Goal: Information Seeking & Learning: Learn about a topic

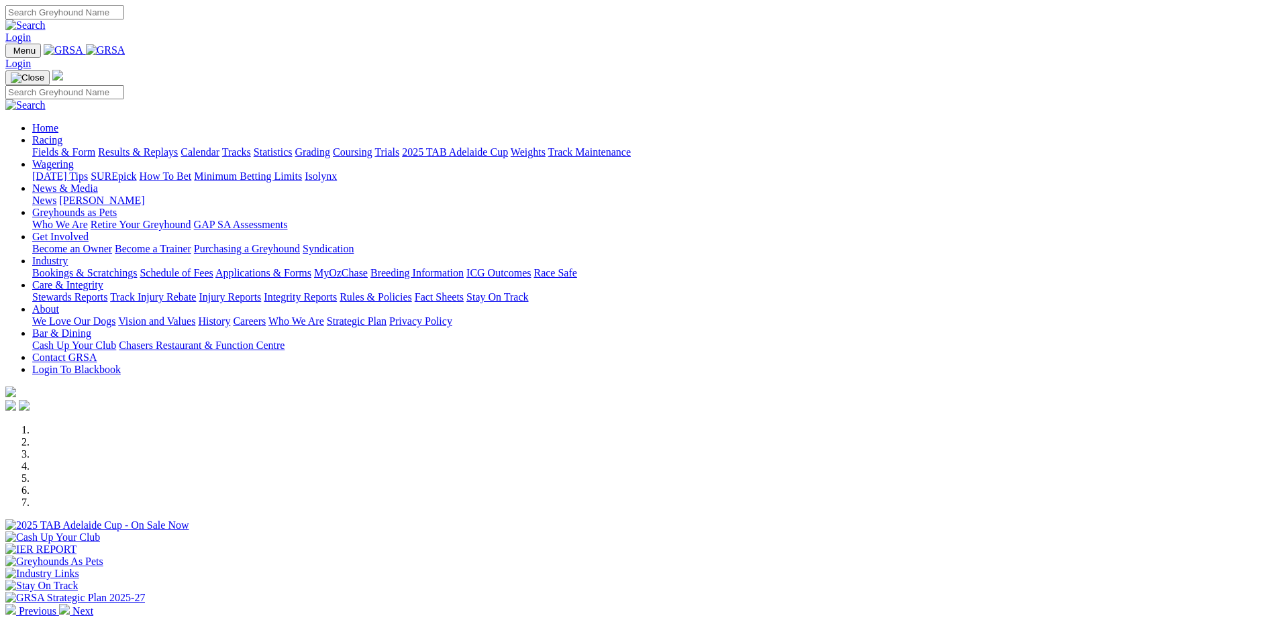
scroll to position [403, 0]
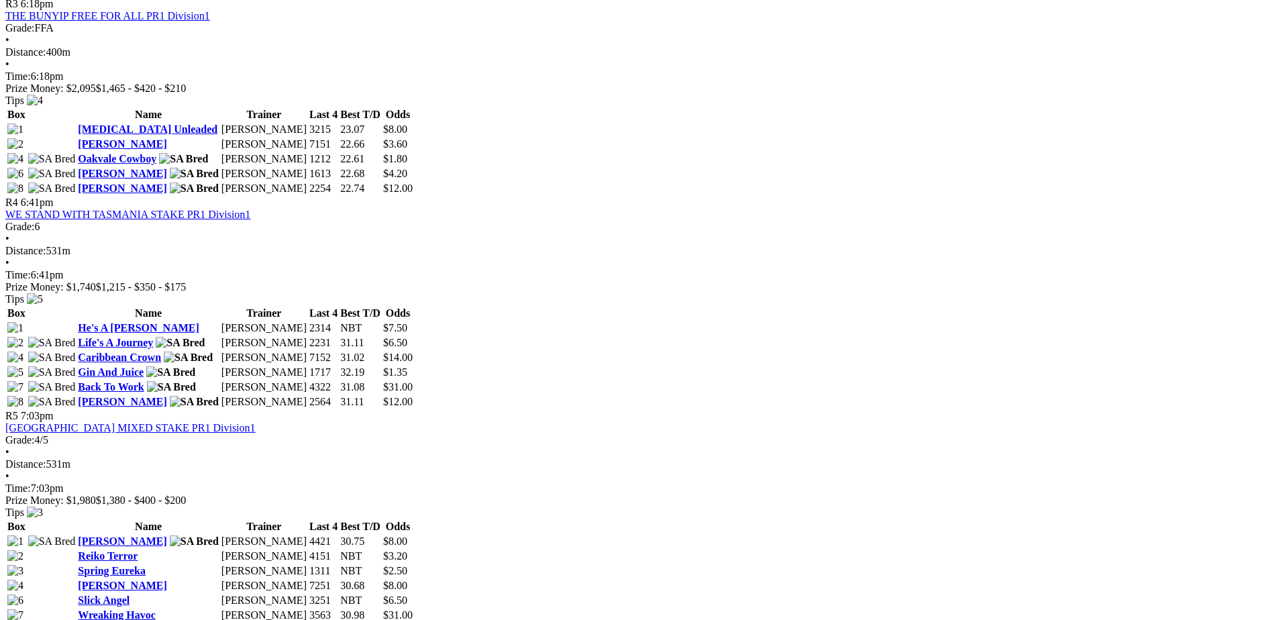
scroll to position [1342, 0]
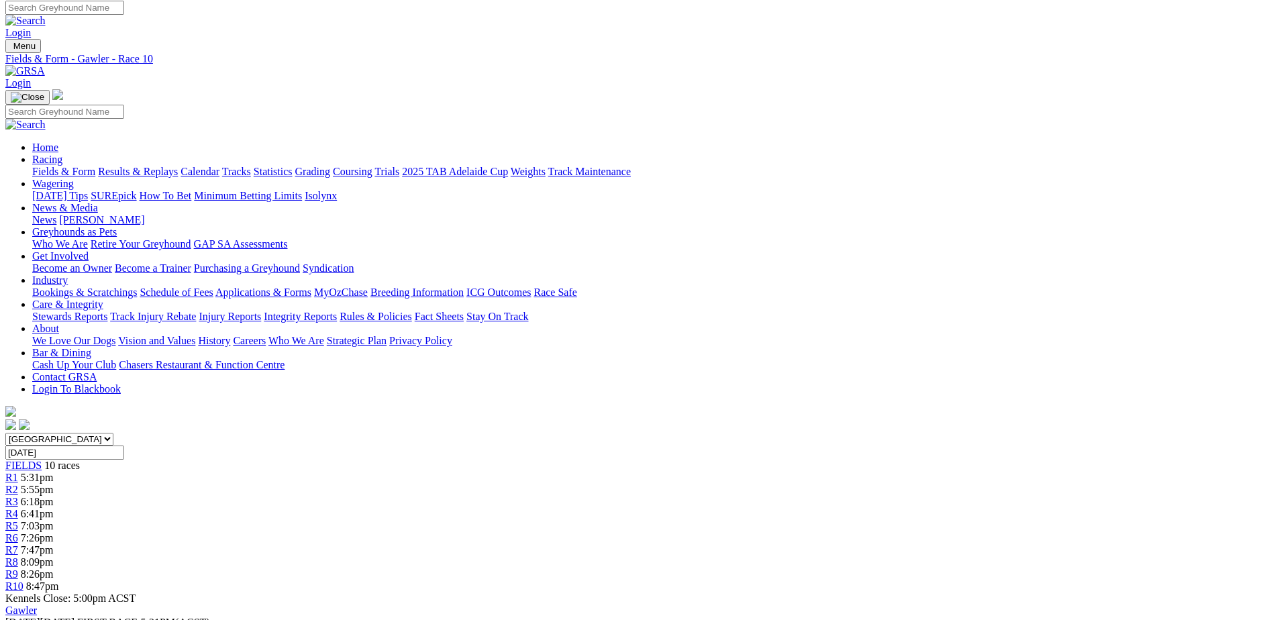
scroll to position [134, 0]
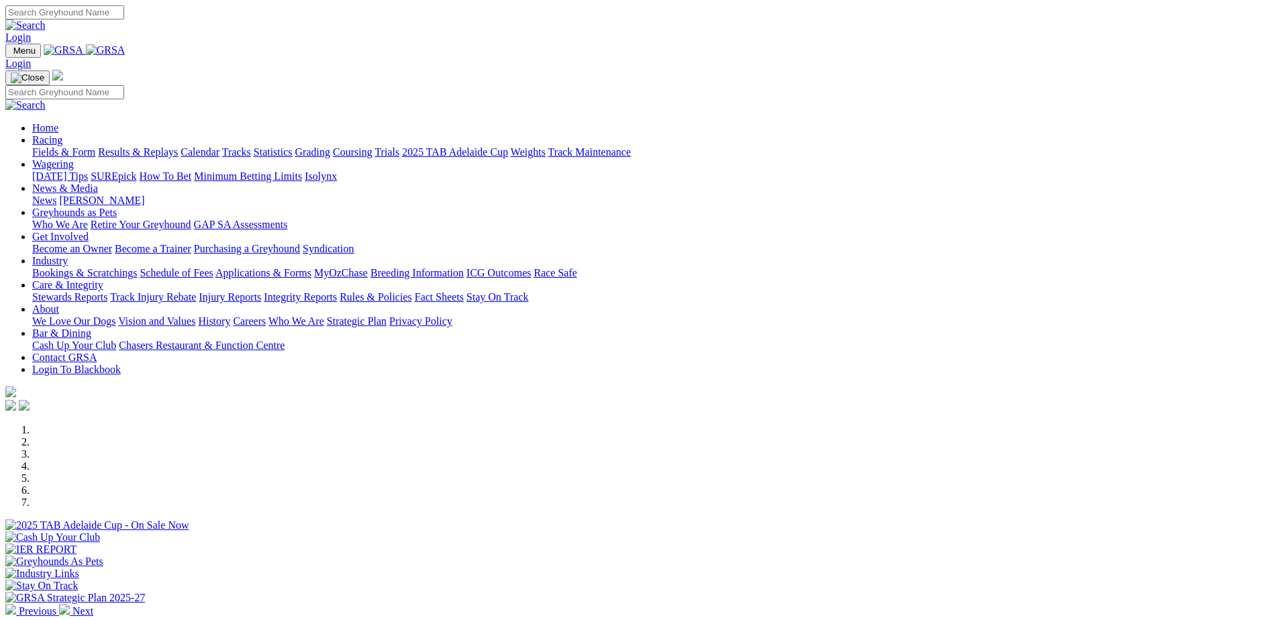
scroll to position [403, 0]
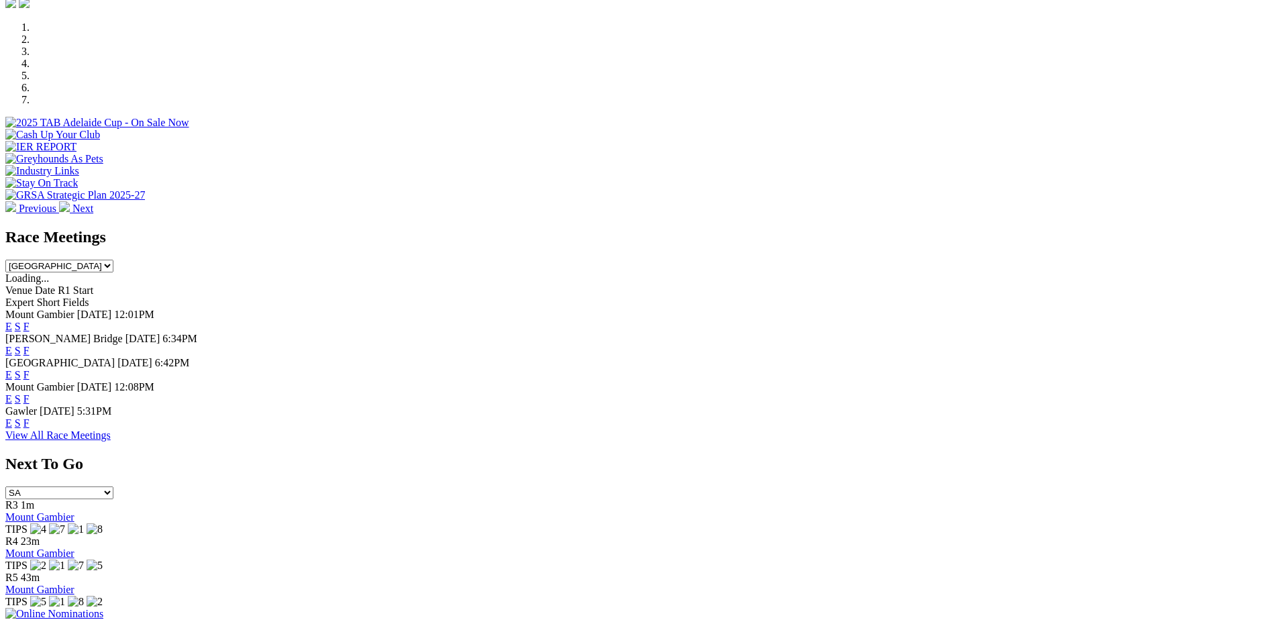
click at [30, 345] on link "F" at bounding box center [26, 350] width 6 height 11
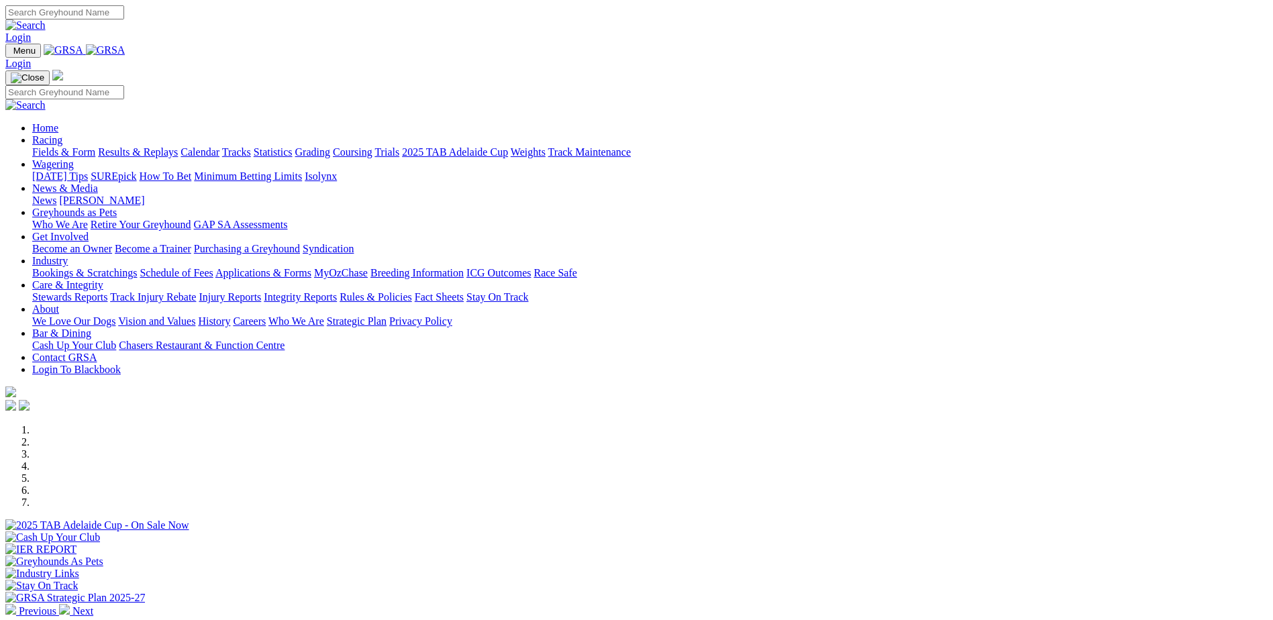
scroll to position [403, 0]
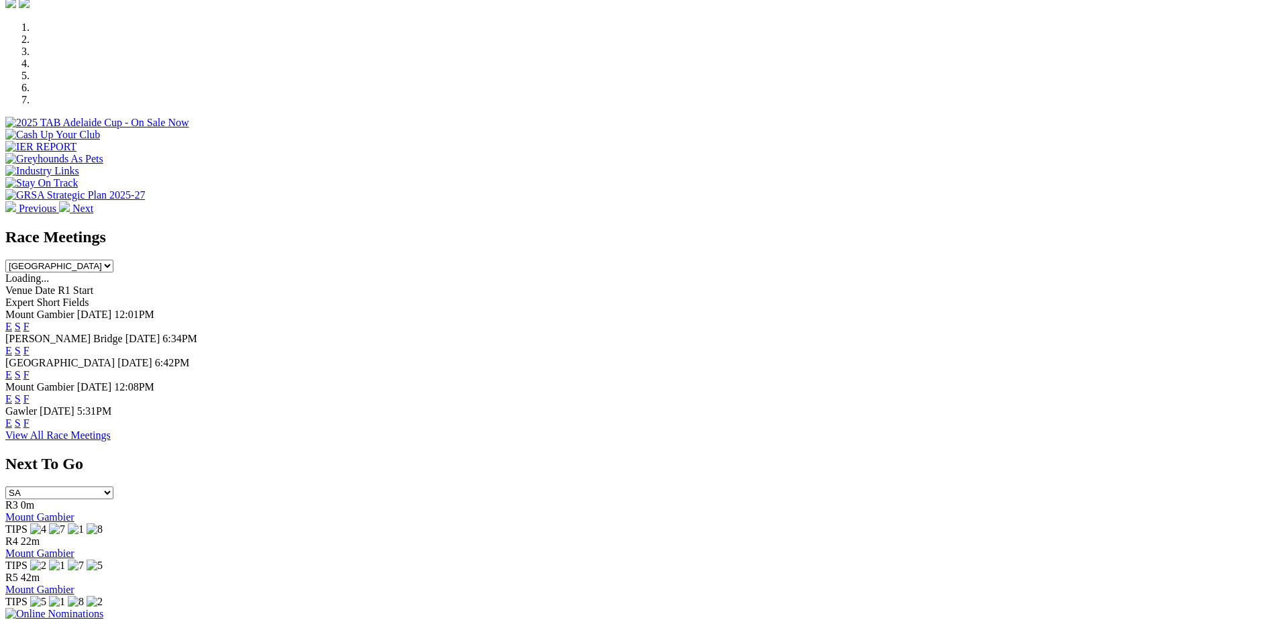
click at [30, 417] on link "F" at bounding box center [26, 422] width 6 height 11
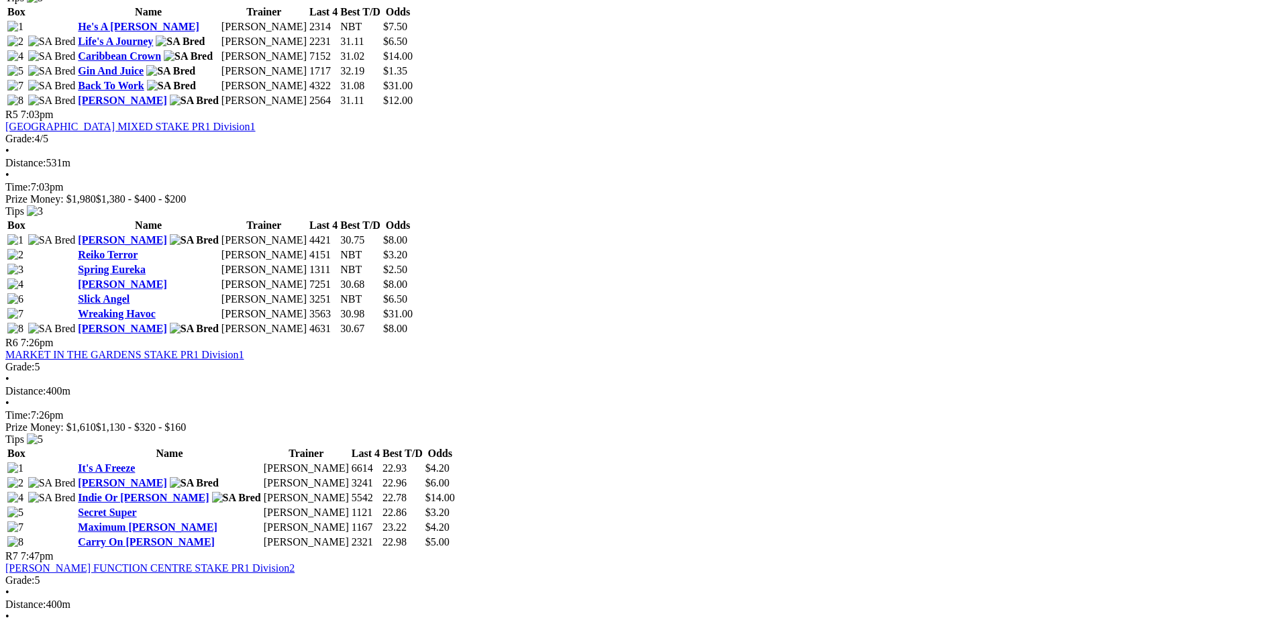
scroll to position [1476, 0]
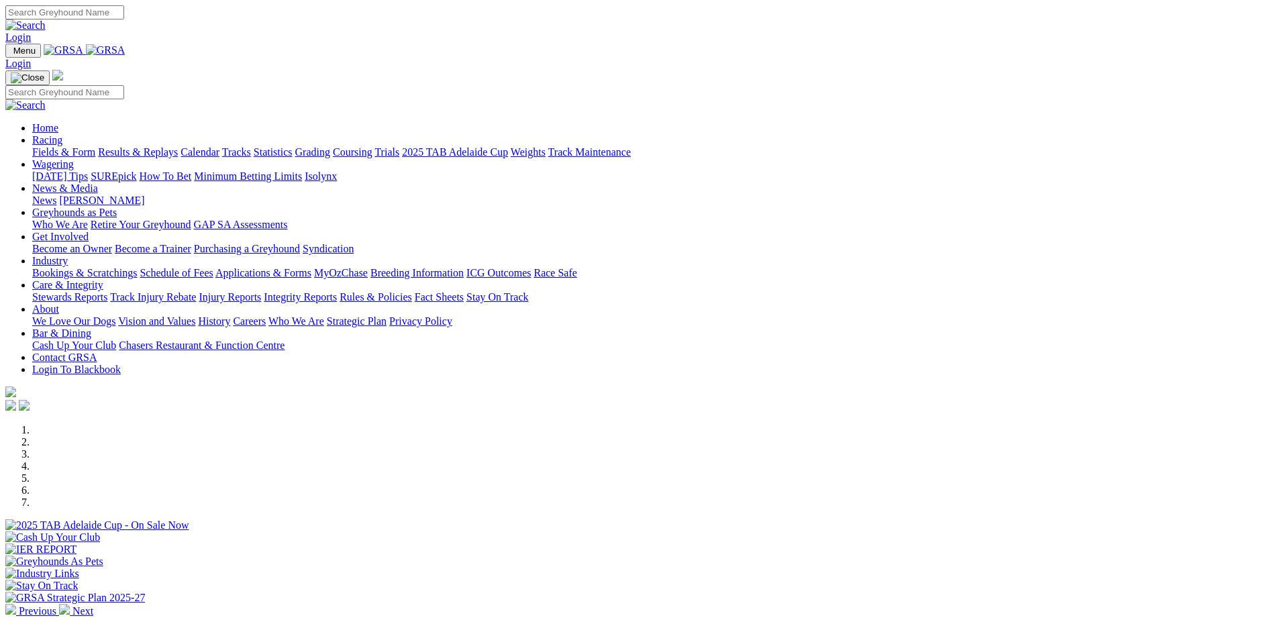
scroll to position [403, 0]
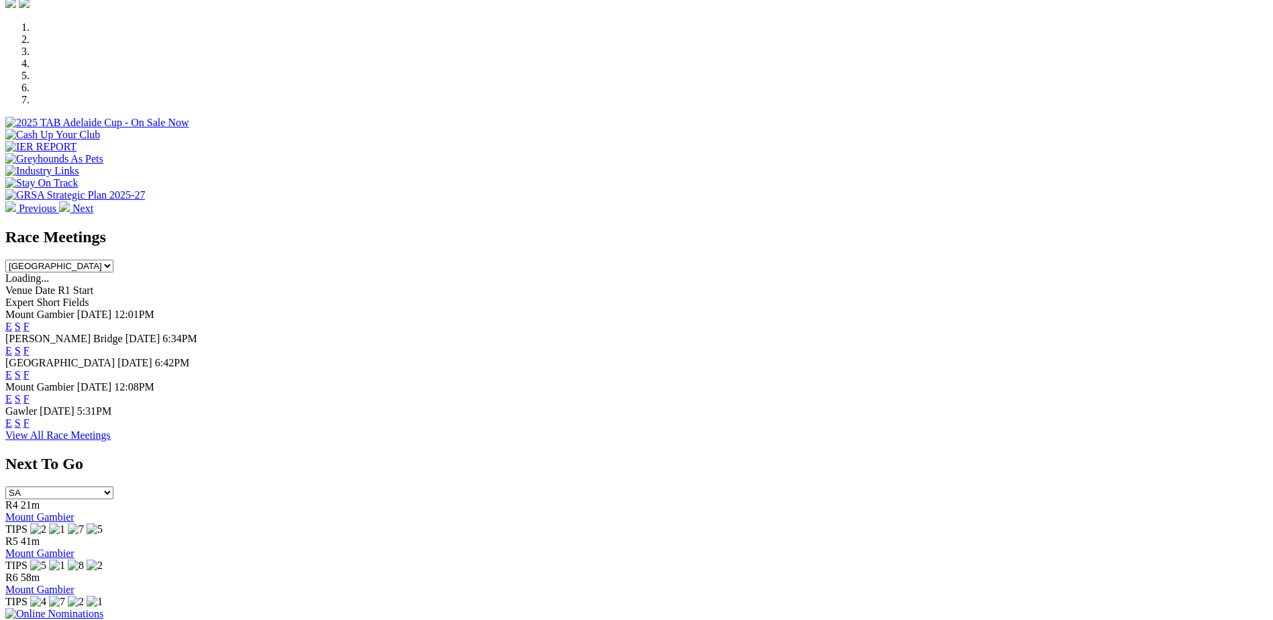
click at [30, 417] on link "F" at bounding box center [26, 422] width 6 height 11
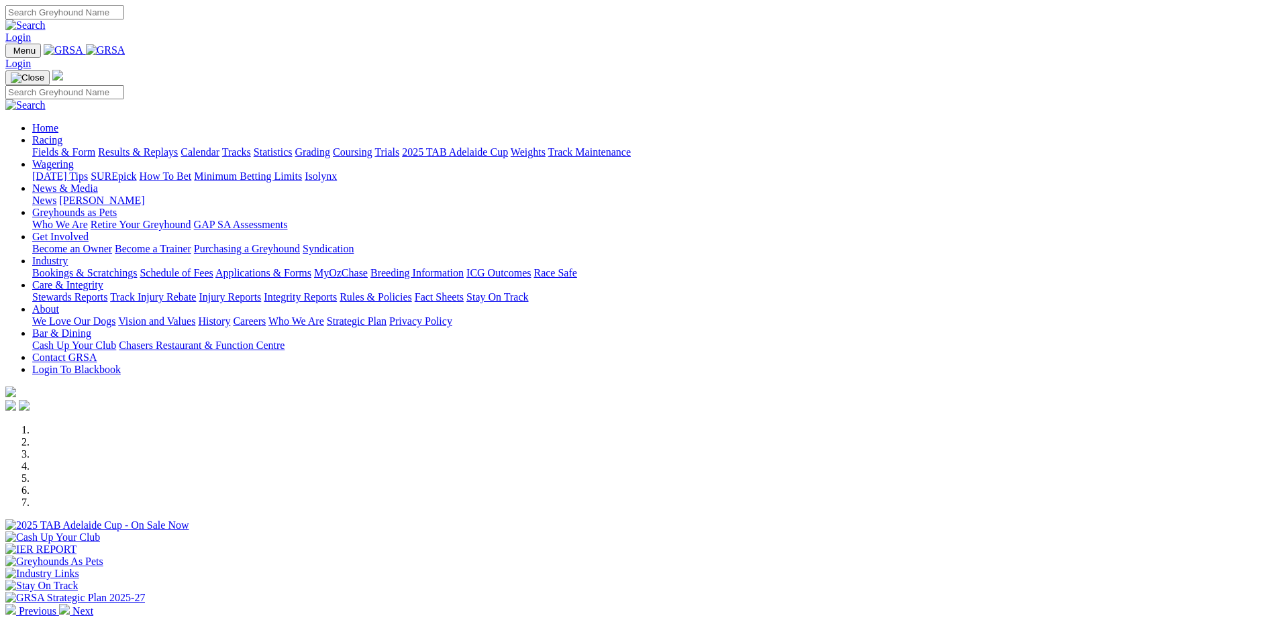
scroll to position [403, 0]
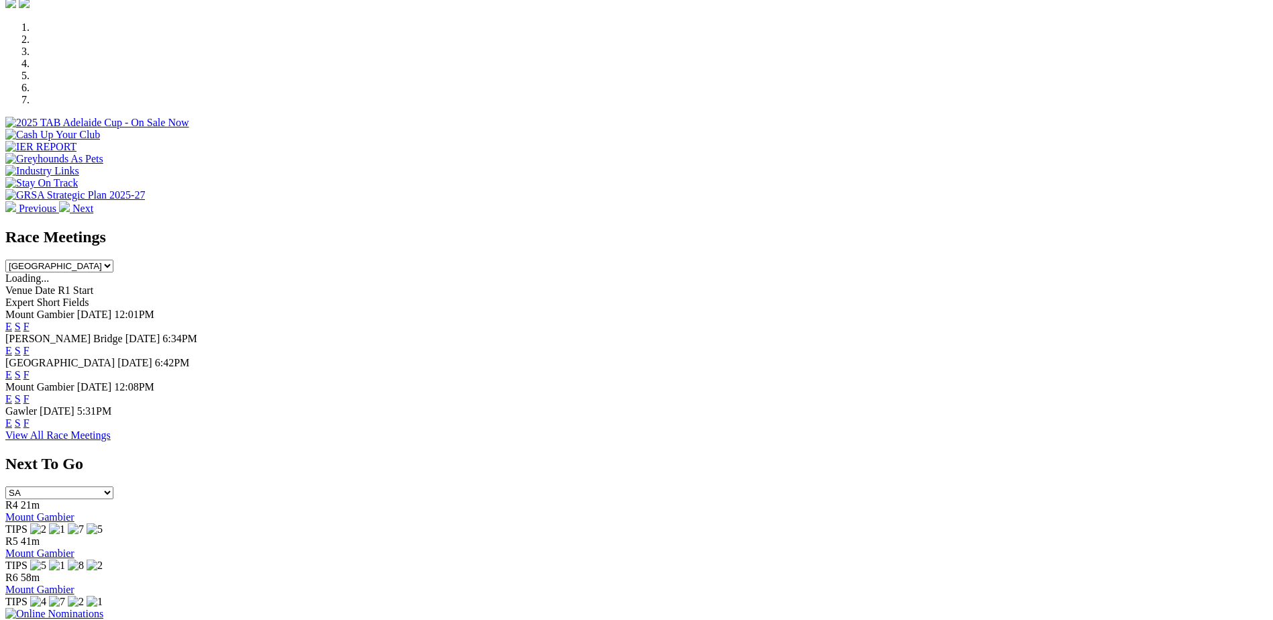
click at [30, 369] on link "F" at bounding box center [26, 374] width 6 height 11
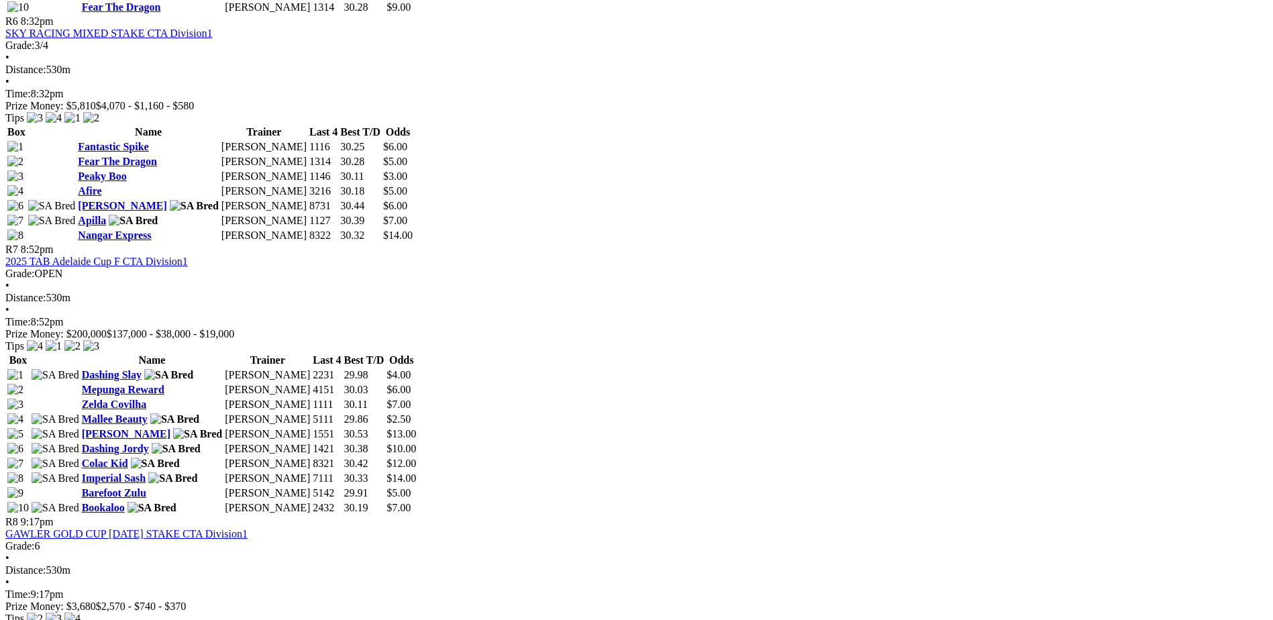
scroll to position [1946, 0]
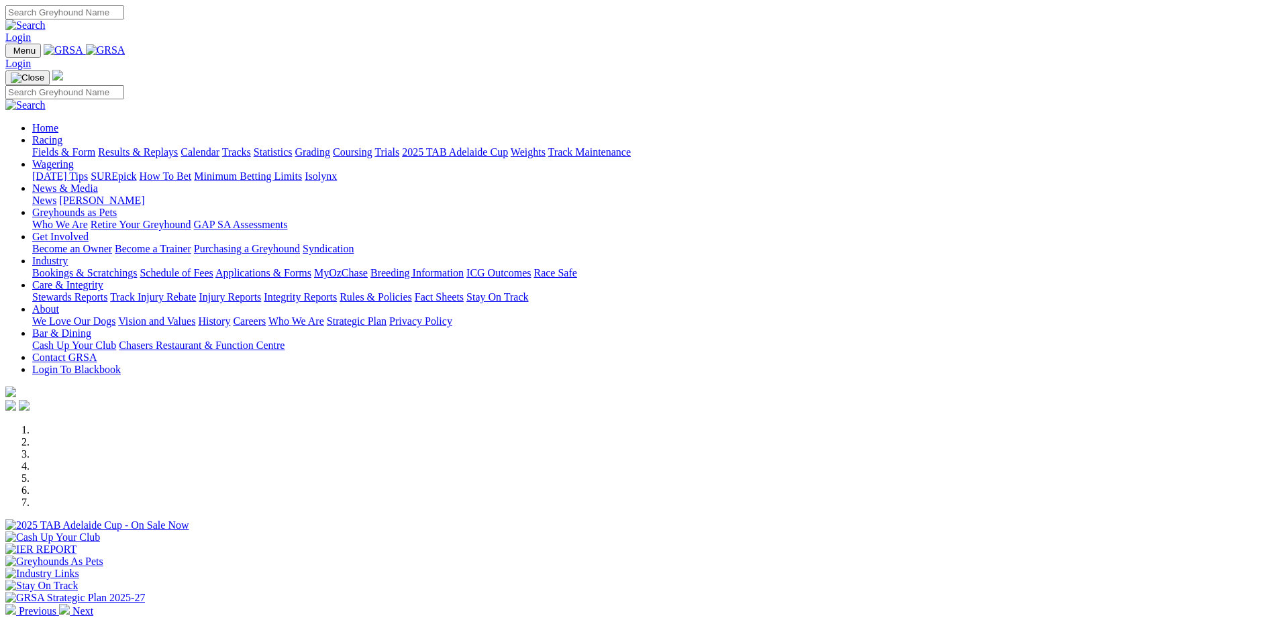
scroll to position [537, 0]
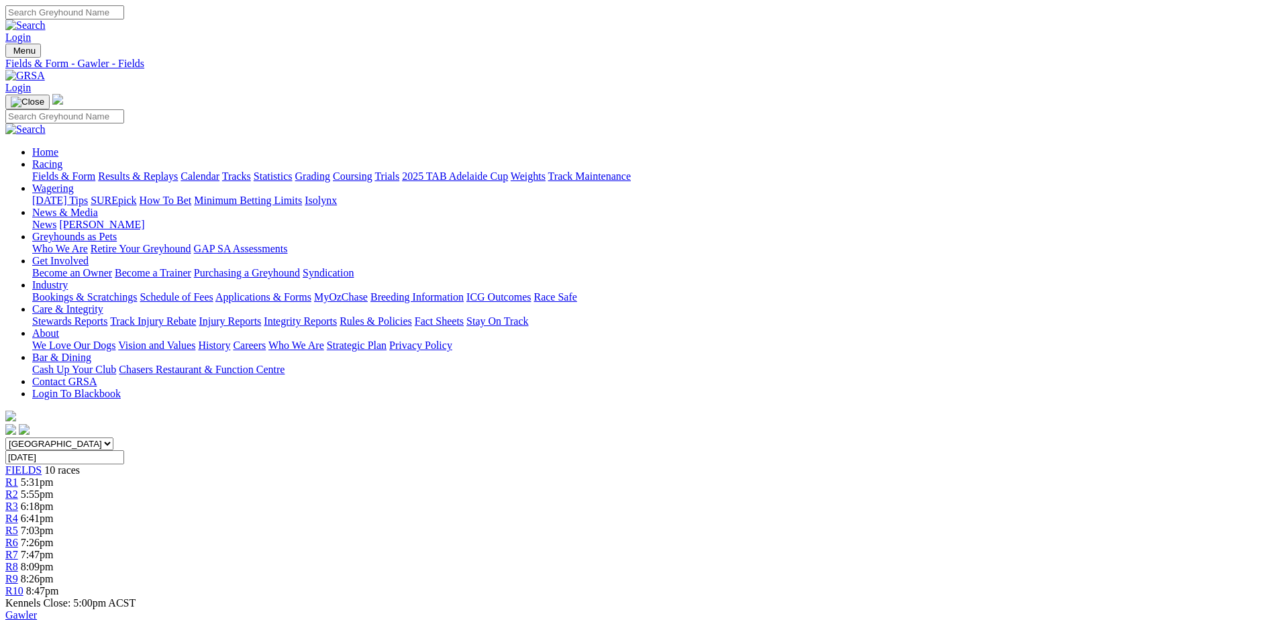
click at [95, 170] on link "Fields & Form" at bounding box center [63, 175] width 63 height 11
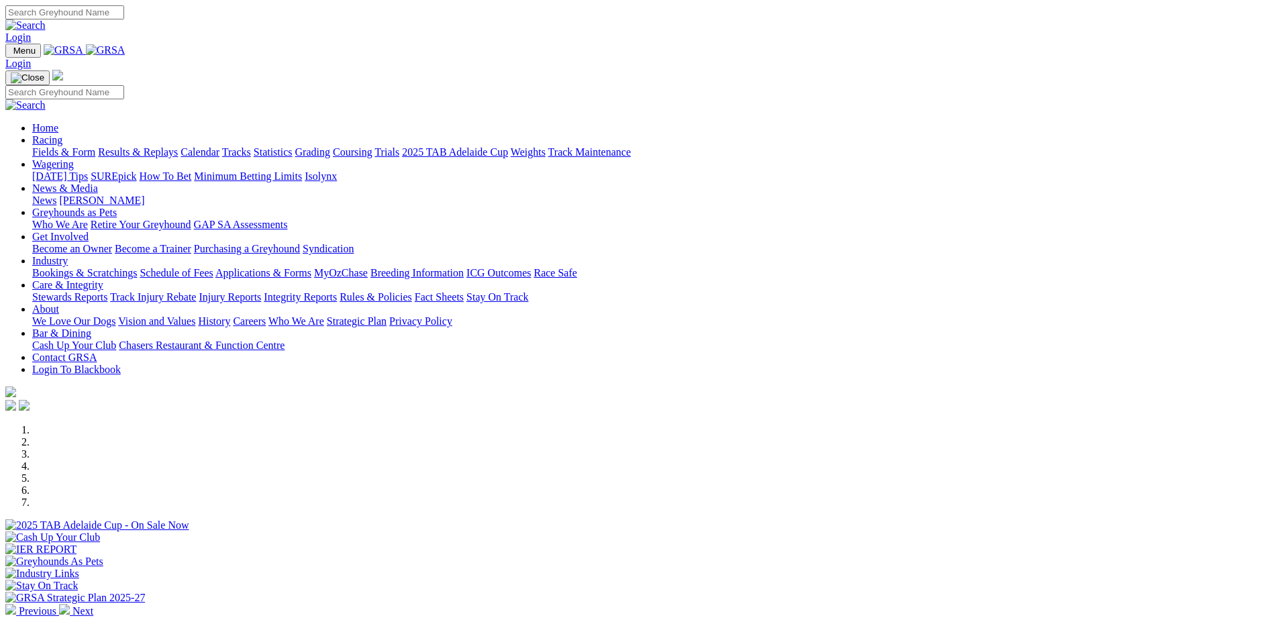
scroll to position [604, 0]
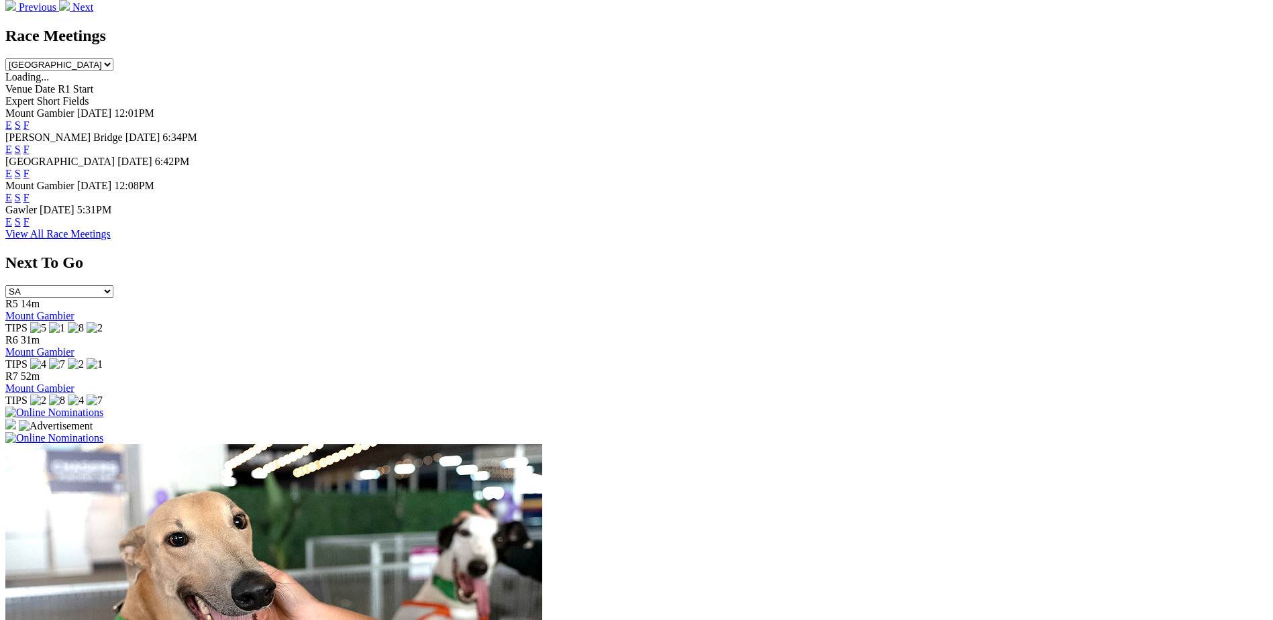
click at [30, 216] on link "F" at bounding box center [26, 221] width 6 height 11
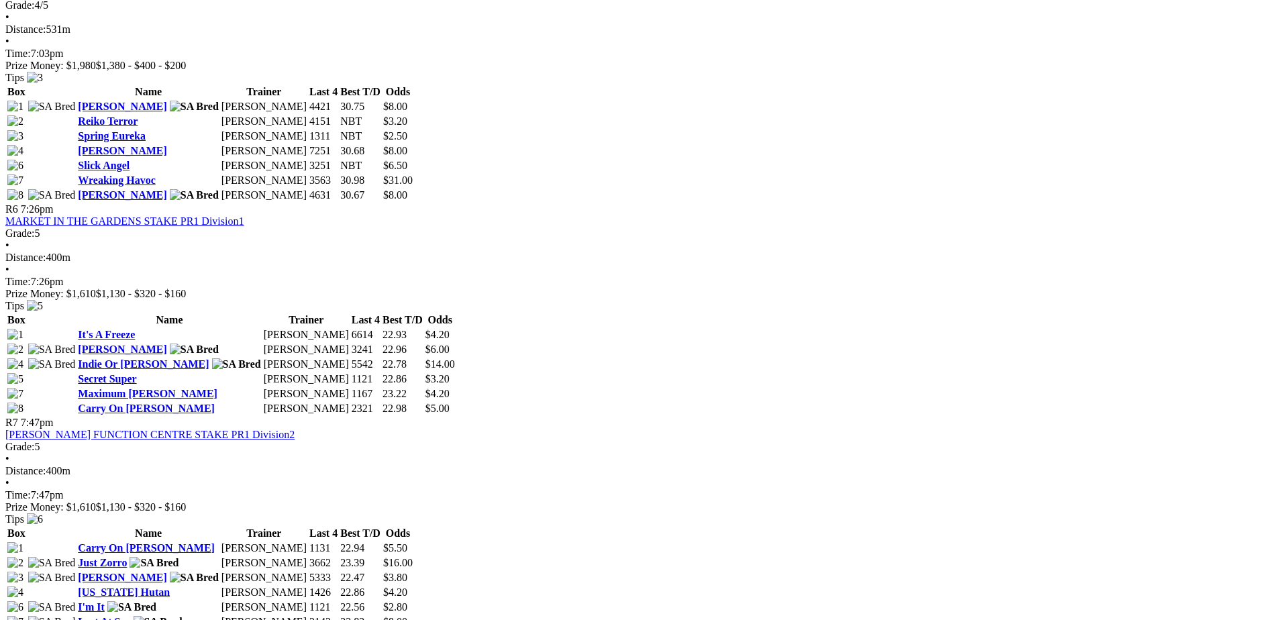
scroll to position [1342, 0]
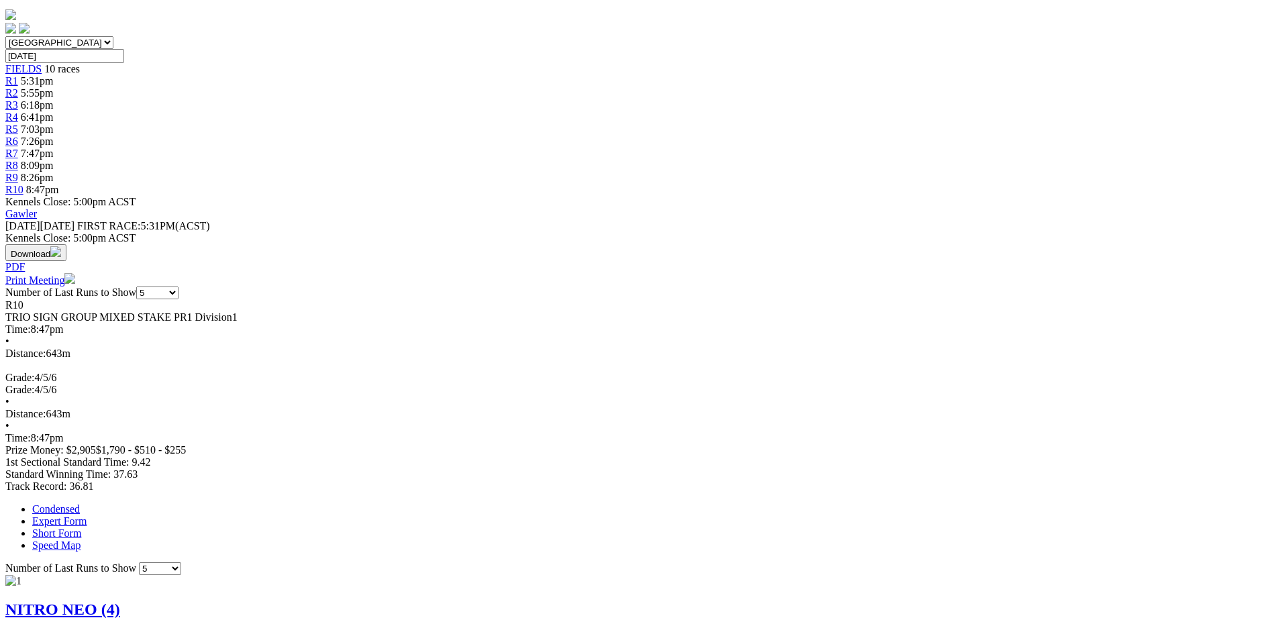
scroll to position [403, 0]
